Goal: Information Seeking & Learning: Learn about a topic

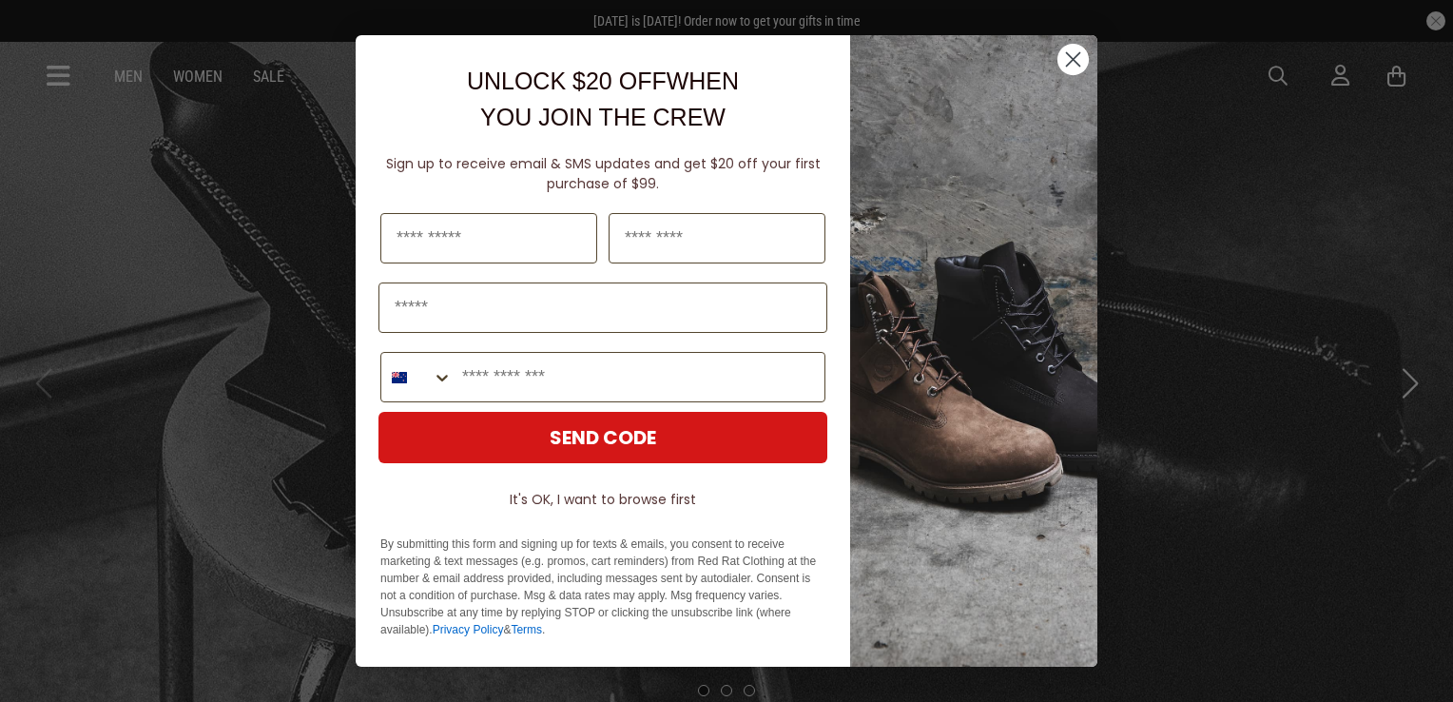
click at [1081, 63] on circle "Close dialog" at bounding box center [1073, 59] width 31 height 31
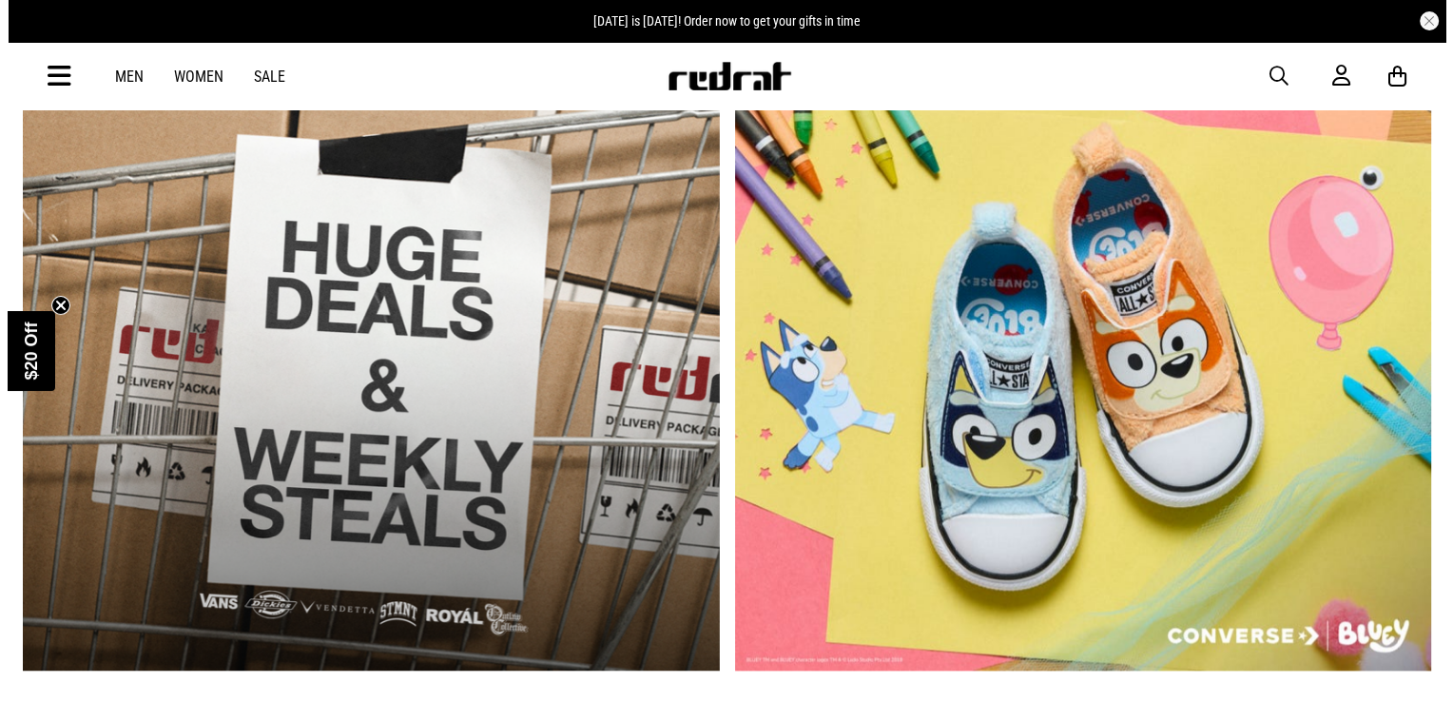
scroll to position [1522, 0]
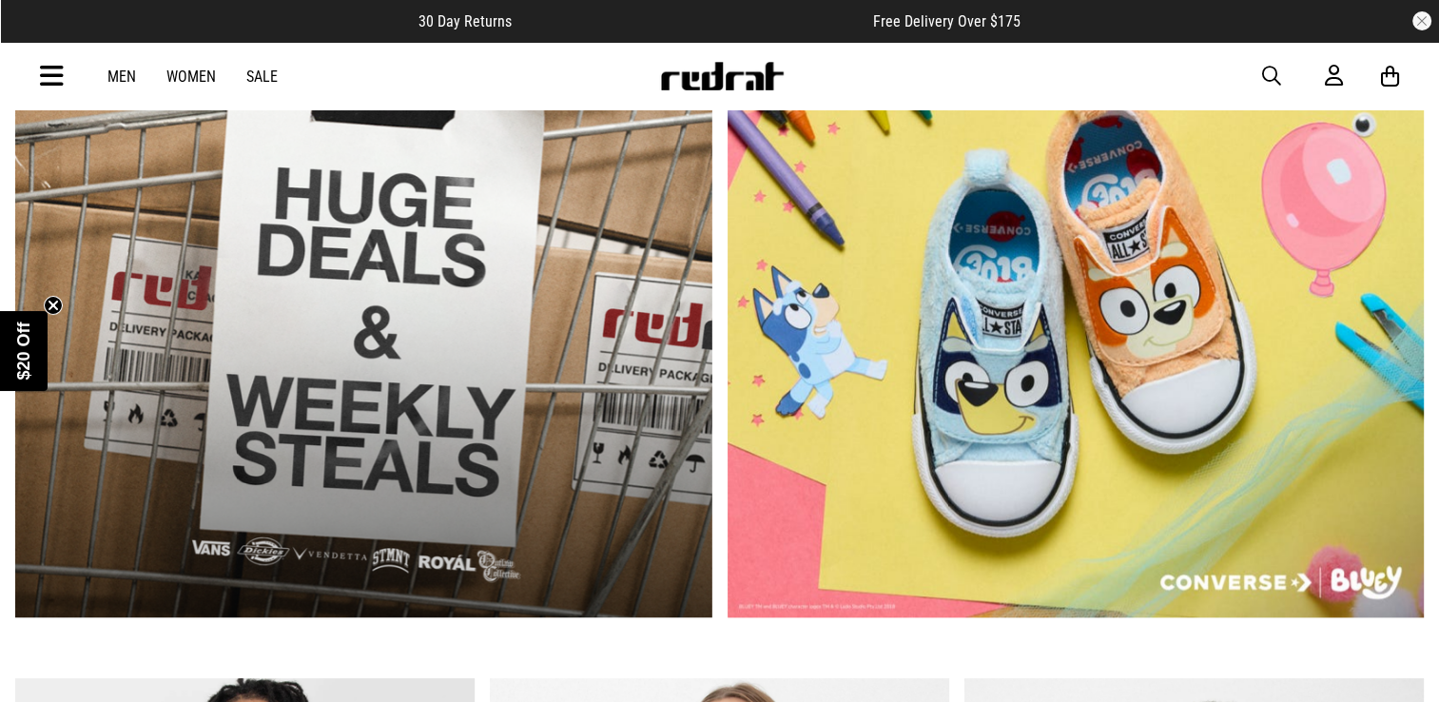
click at [1272, 78] on span "button" at bounding box center [1271, 76] width 19 height 23
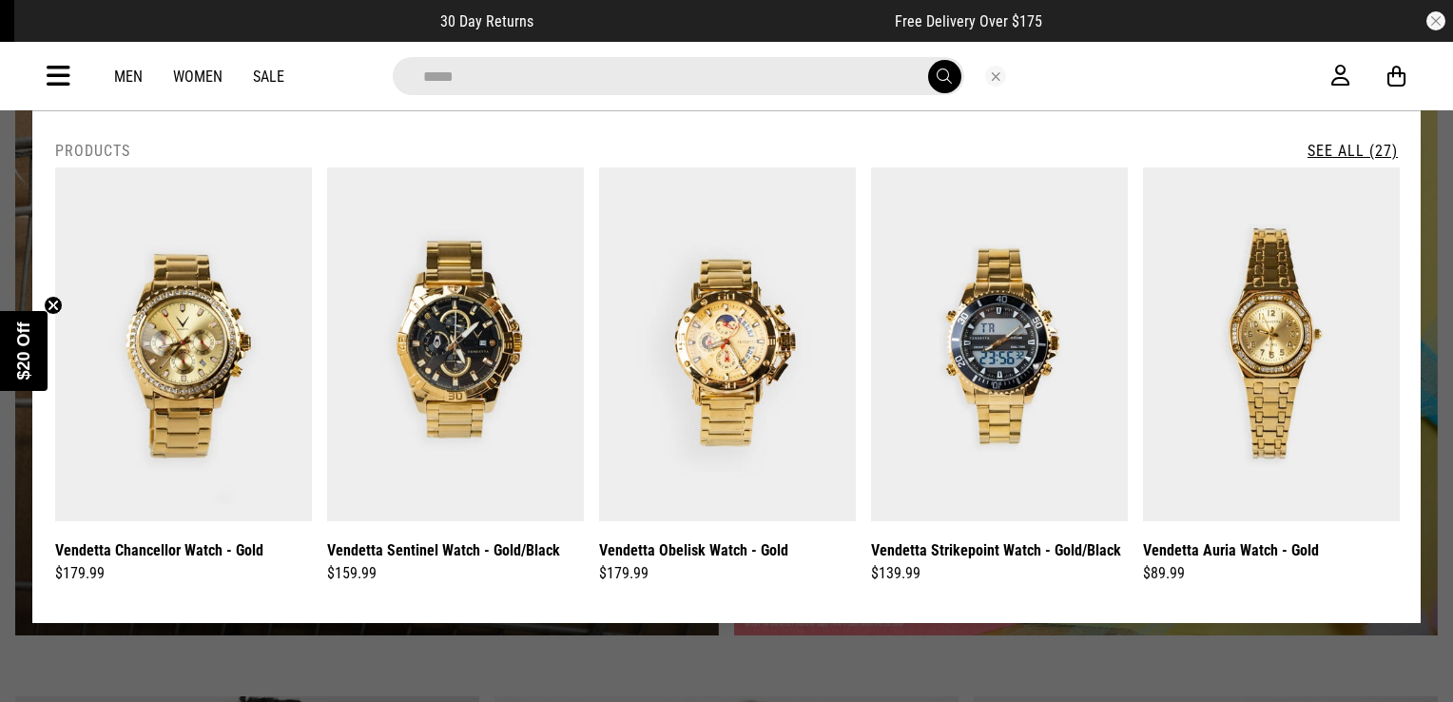
type input "*****"
click at [928, 60] on button "submit" at bounding box center [944, 76] width 33 height 33
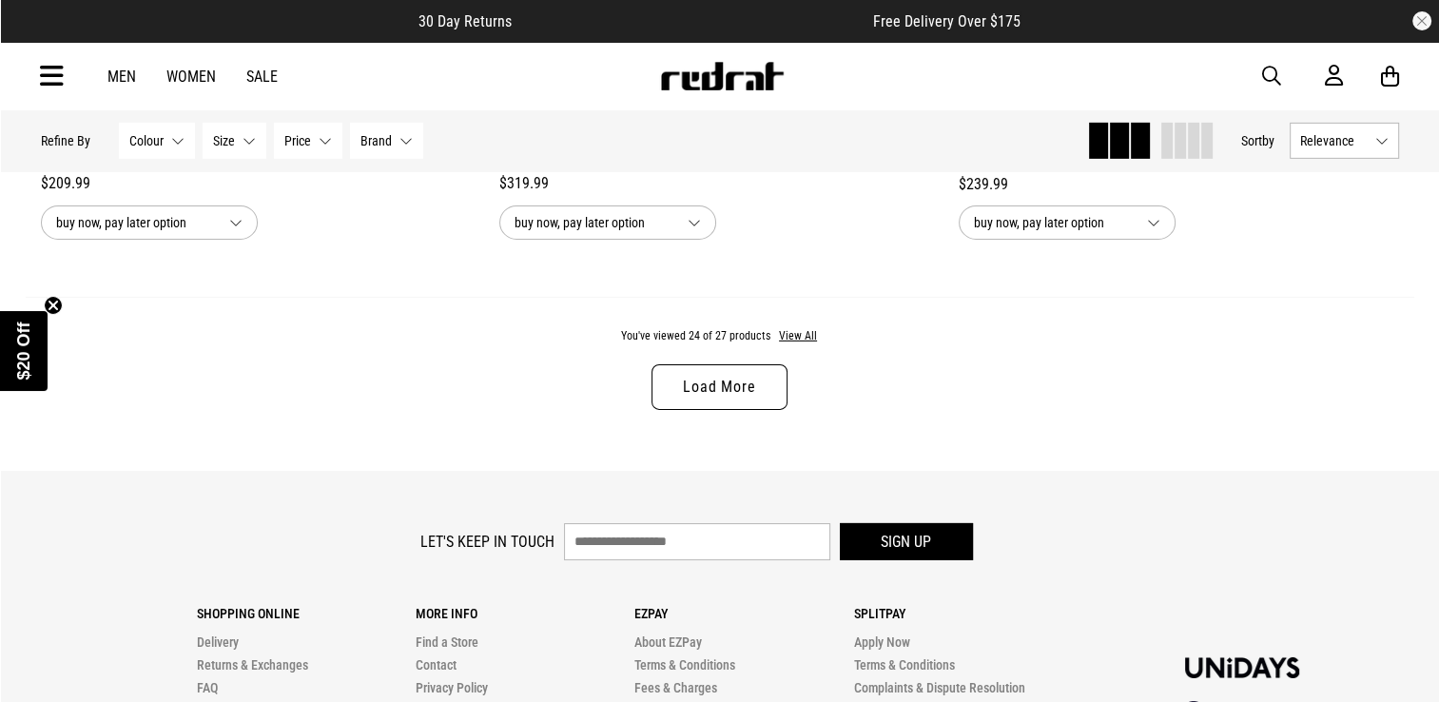
scroll to position [6037, 0]
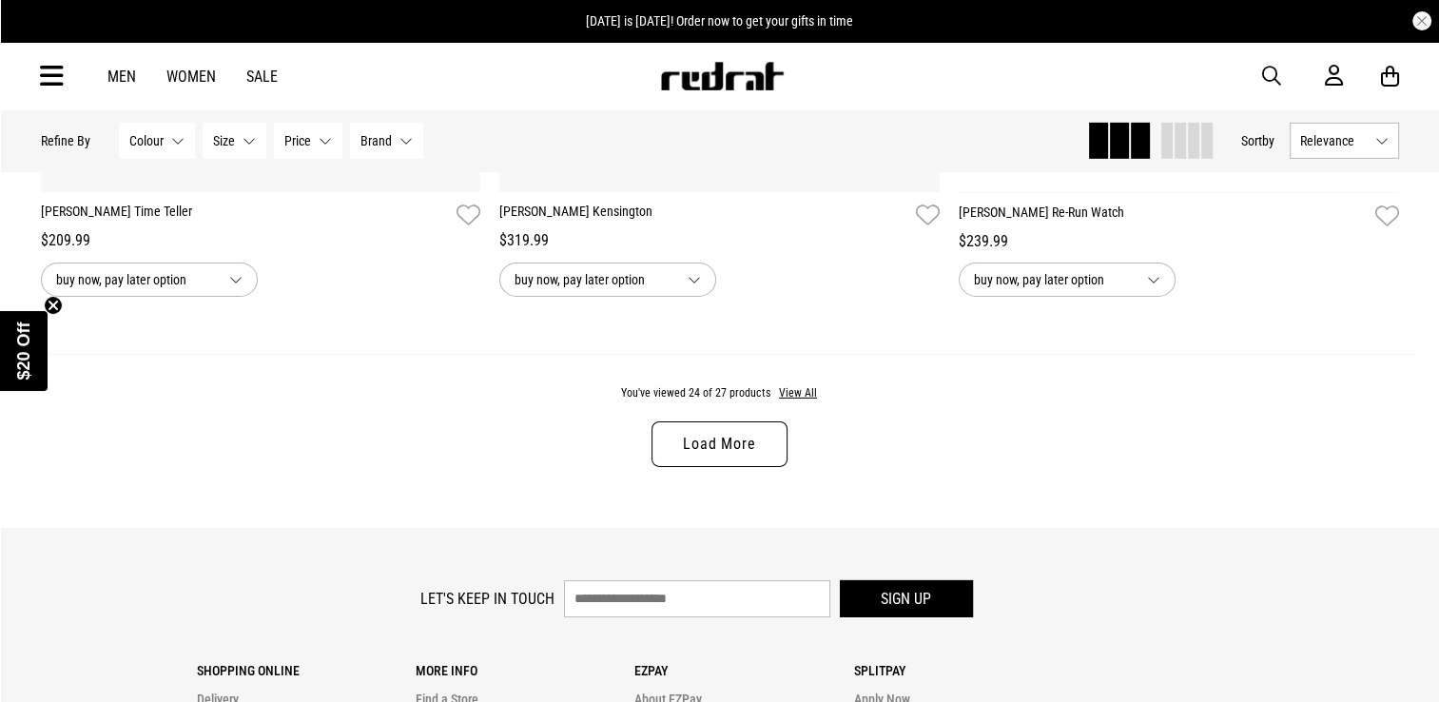
click at [746, 451] on link "Load More" at bounding box center [718, 444] width 135 height 46
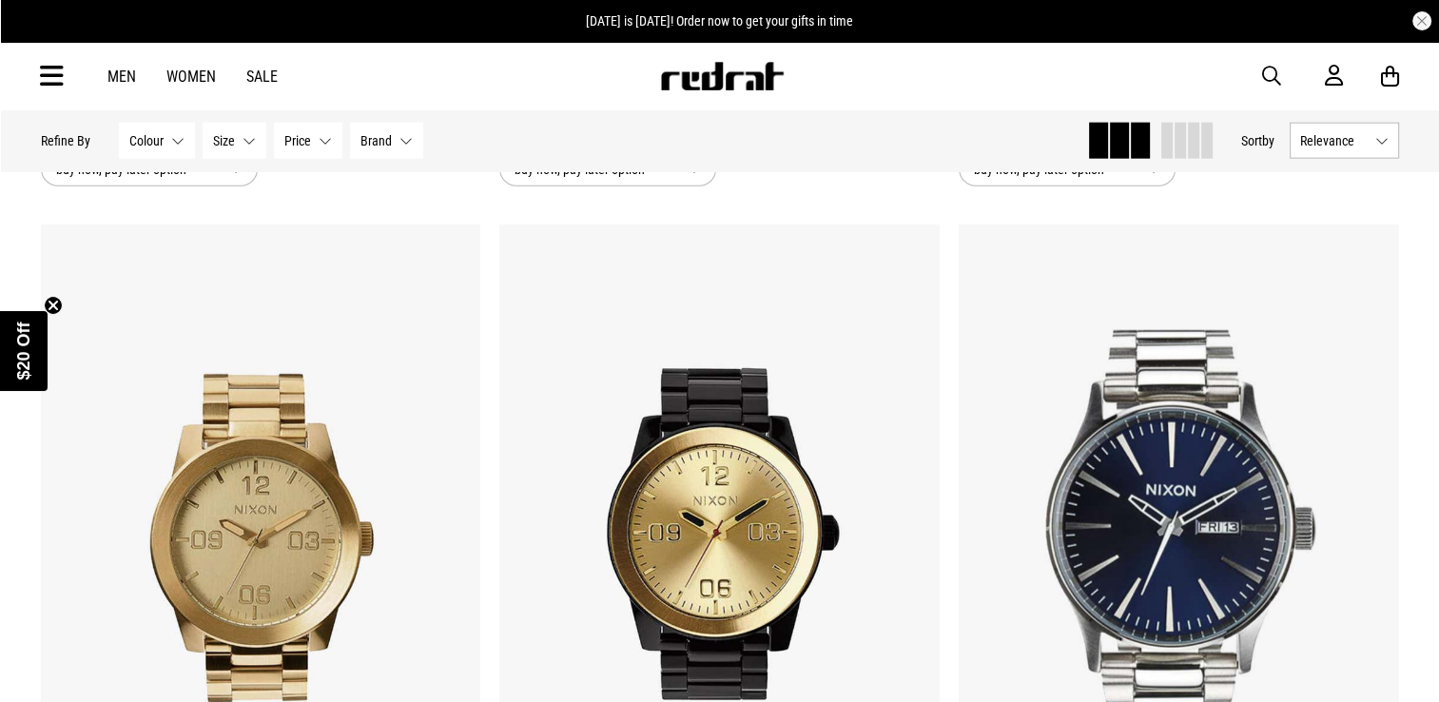
scroll to position [4633, 0]
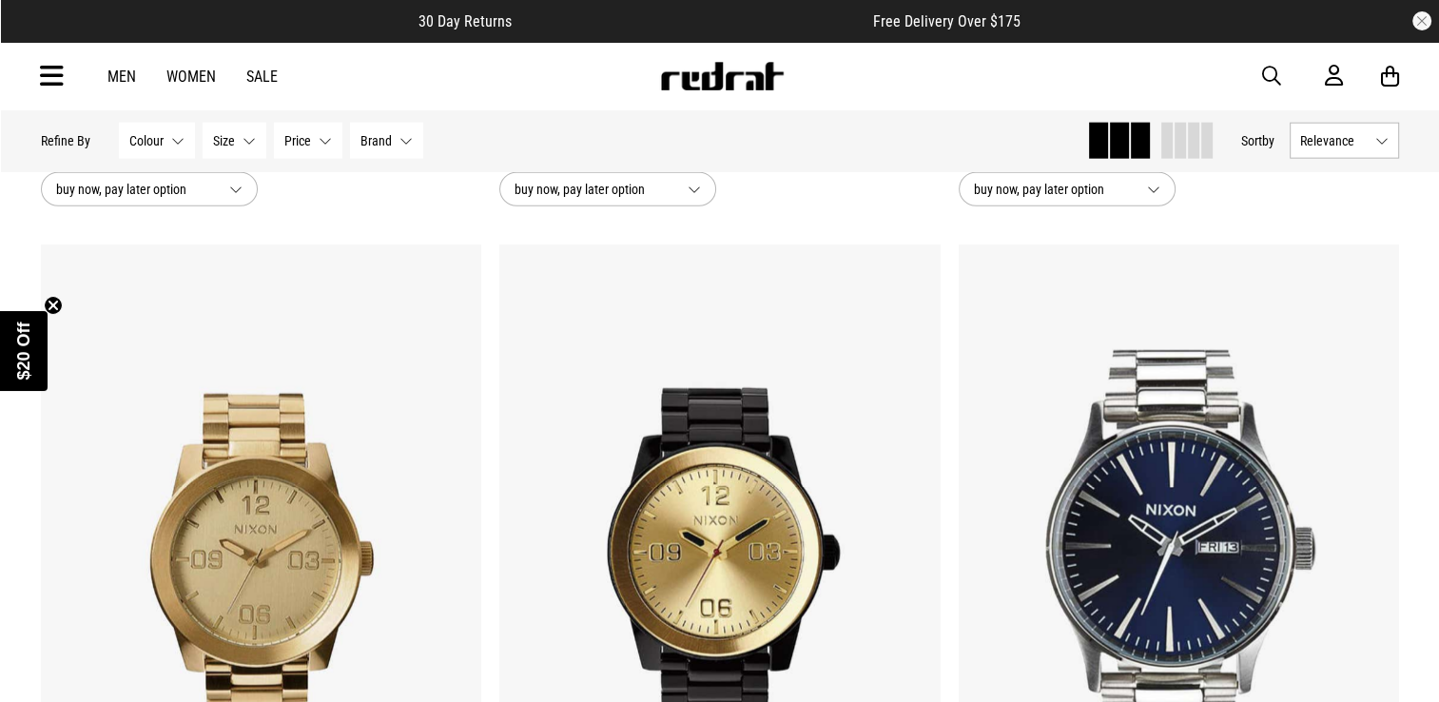
click at [405, 143] on button "Brand None selected" at bounding box center [386, 141] width 73 height 36
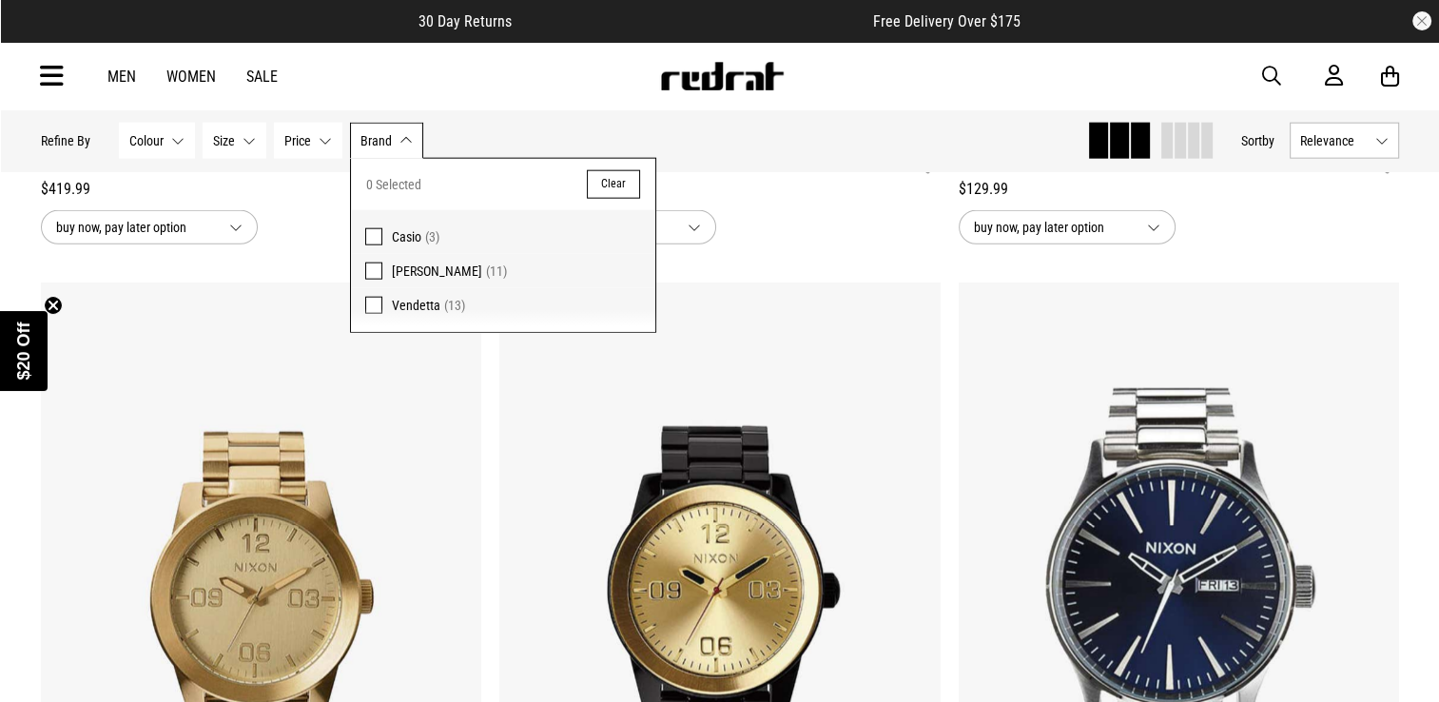
scroll to position [4538, 0]
